Goal: Task Accomplishment & Management: Use online tool/utility

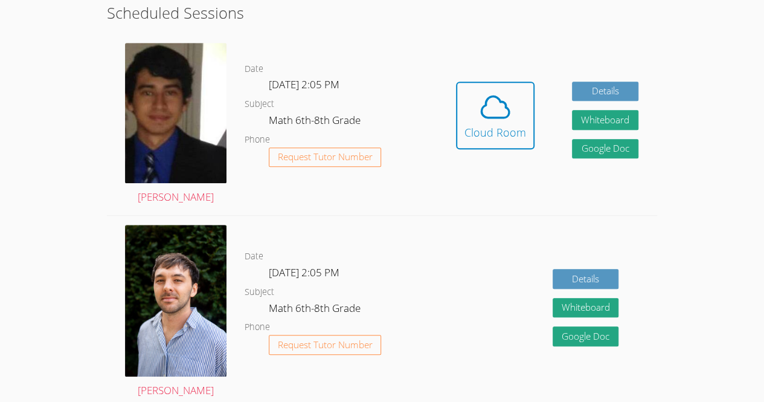
scroll to position [315, 0]
click at [505, 116] on icon at bounding box center [496, 106] width 28 height 21
click at [493, 126] on div "Cloud Room" at bounding box center [496, 132] width 62 height 17
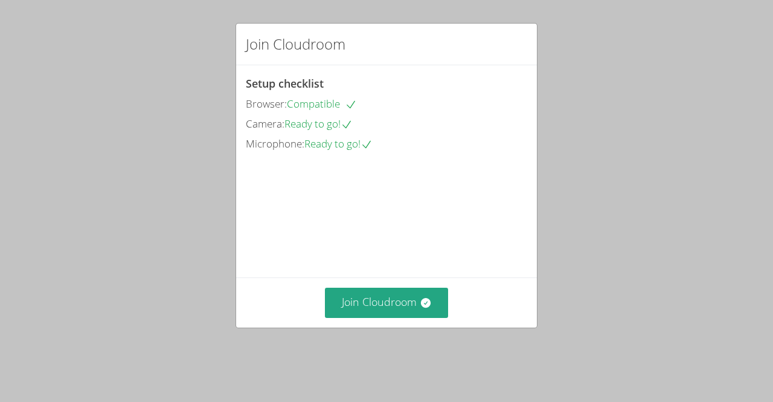
click at [366, 304] on div "Join Cloudroom" at bounding box center [386, 302] width 301 height 50
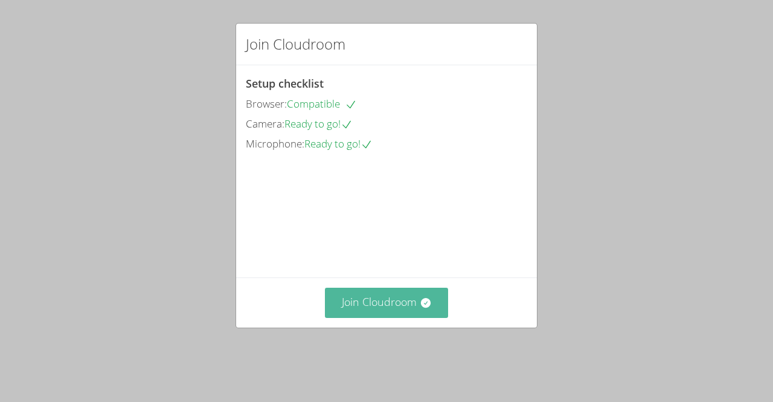
click at [366, 315] on button "Join Cloudroom" at bounding box center [387, 303] width 124 height 30
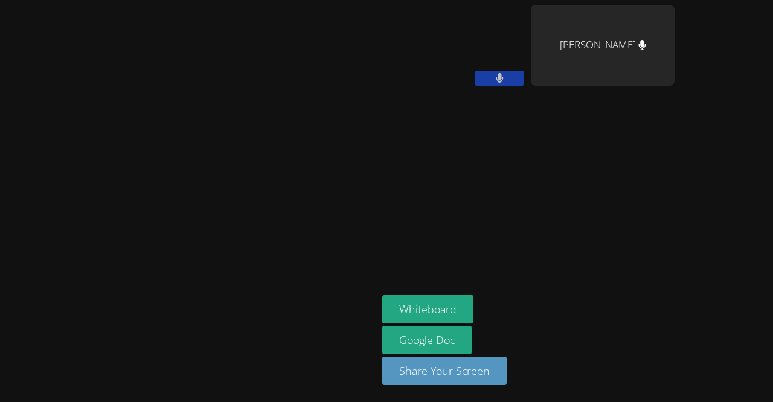
click at [475, 83] on button at bounding box center [499, 78] width 48 height 15
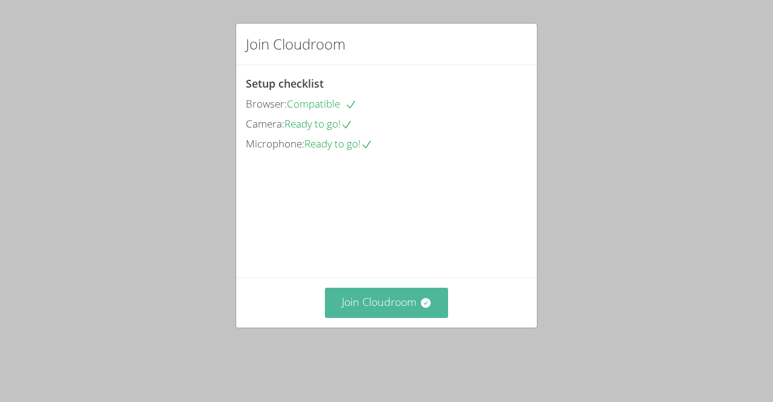
click at [407, 317] on button "Join Cloudroom" at bounding box center [387, 303] width 124 height 30
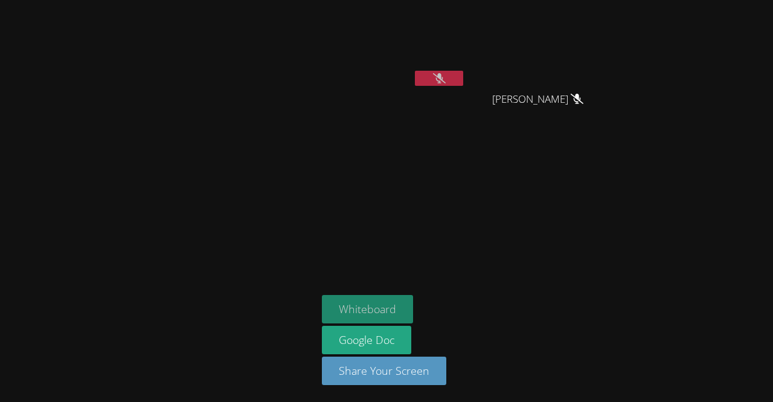
click at [375, 312] on button "Whiteboard" at bounding box center [367, 309] width 91 height 28
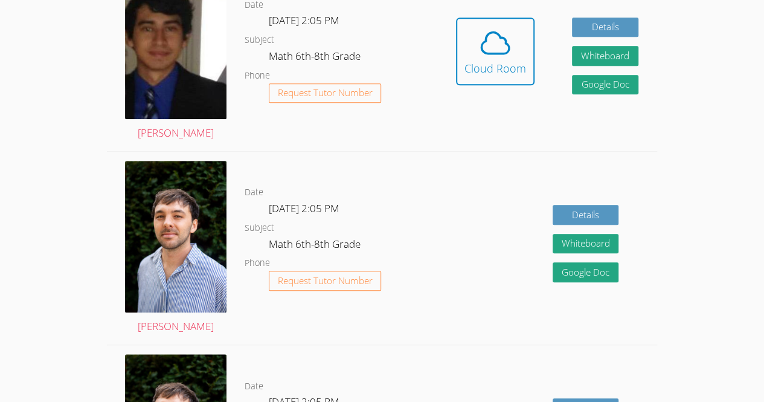
scroll to position [380, 0]
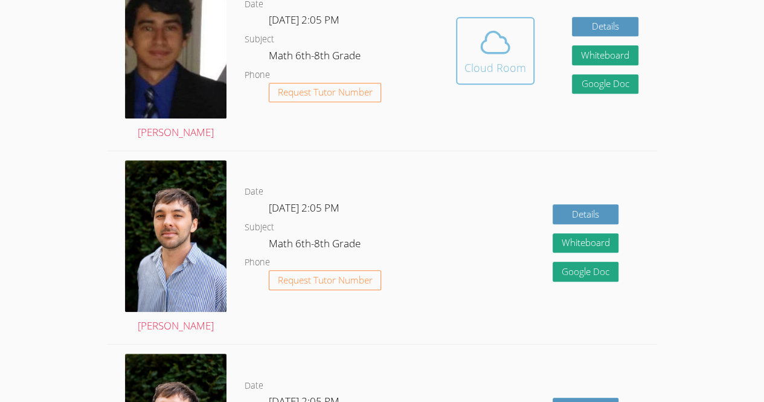
click at [483, 25] on icon at bounding box center [495, 42] width 34 height 34
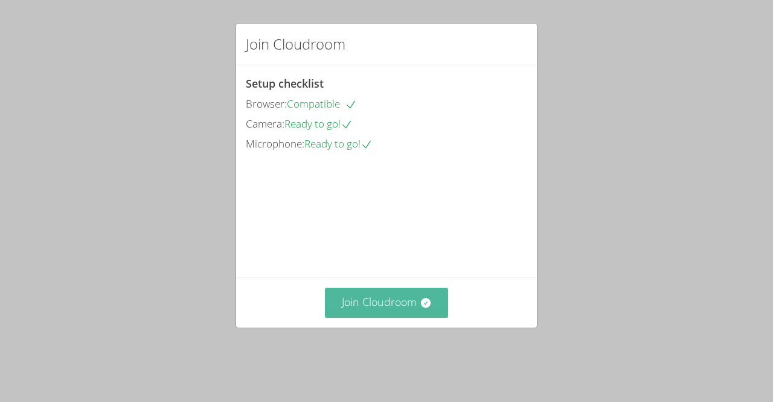
click at [347, 317] on button "Join Cloudroom" at bounding box center [387, 303] width 124 height 30
